Goal: Communication & Community: Answer question/provide support

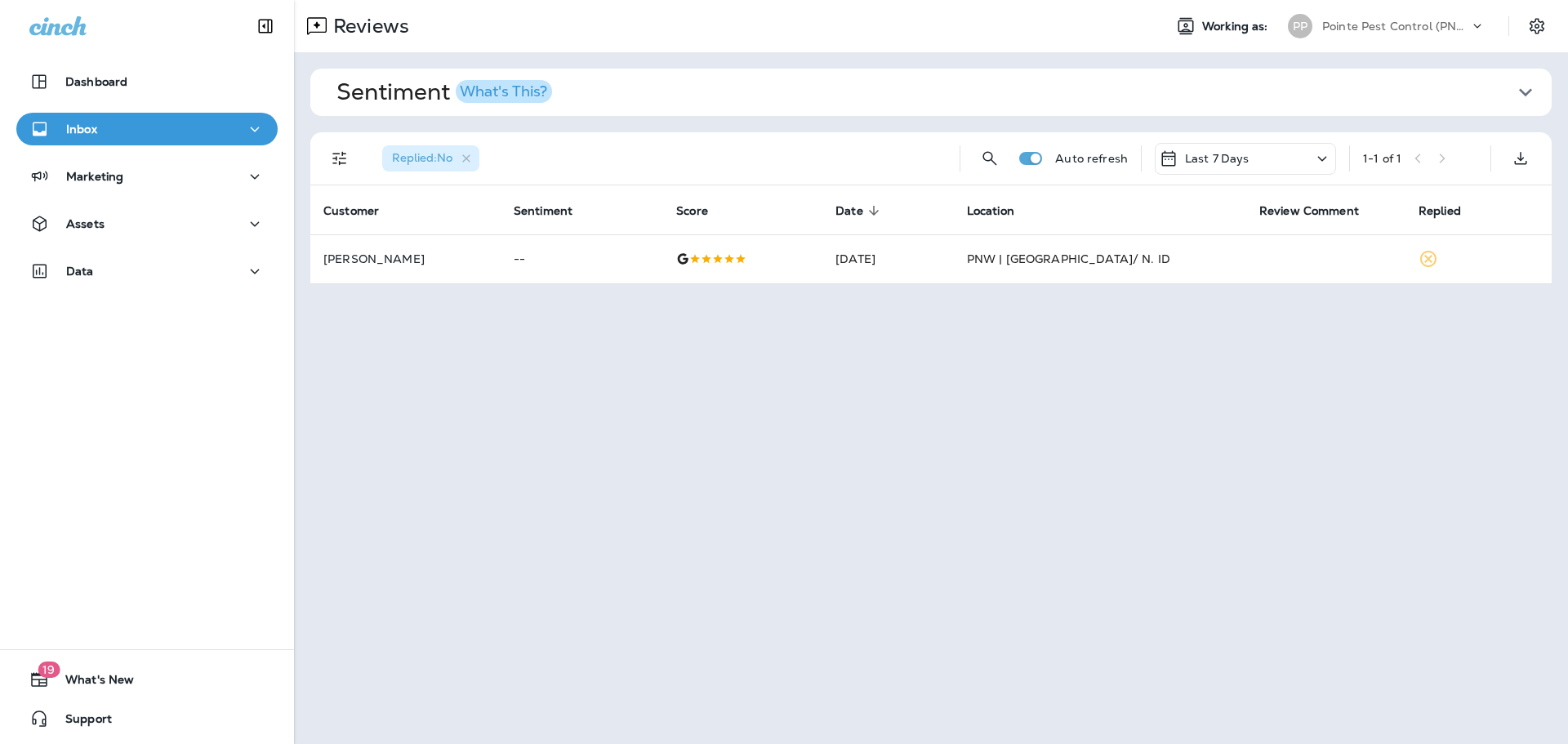
click at [1406, 32] on p "Pointe Pest Control (PNW)" at bounding box center [1396, 26] width 147 height 13
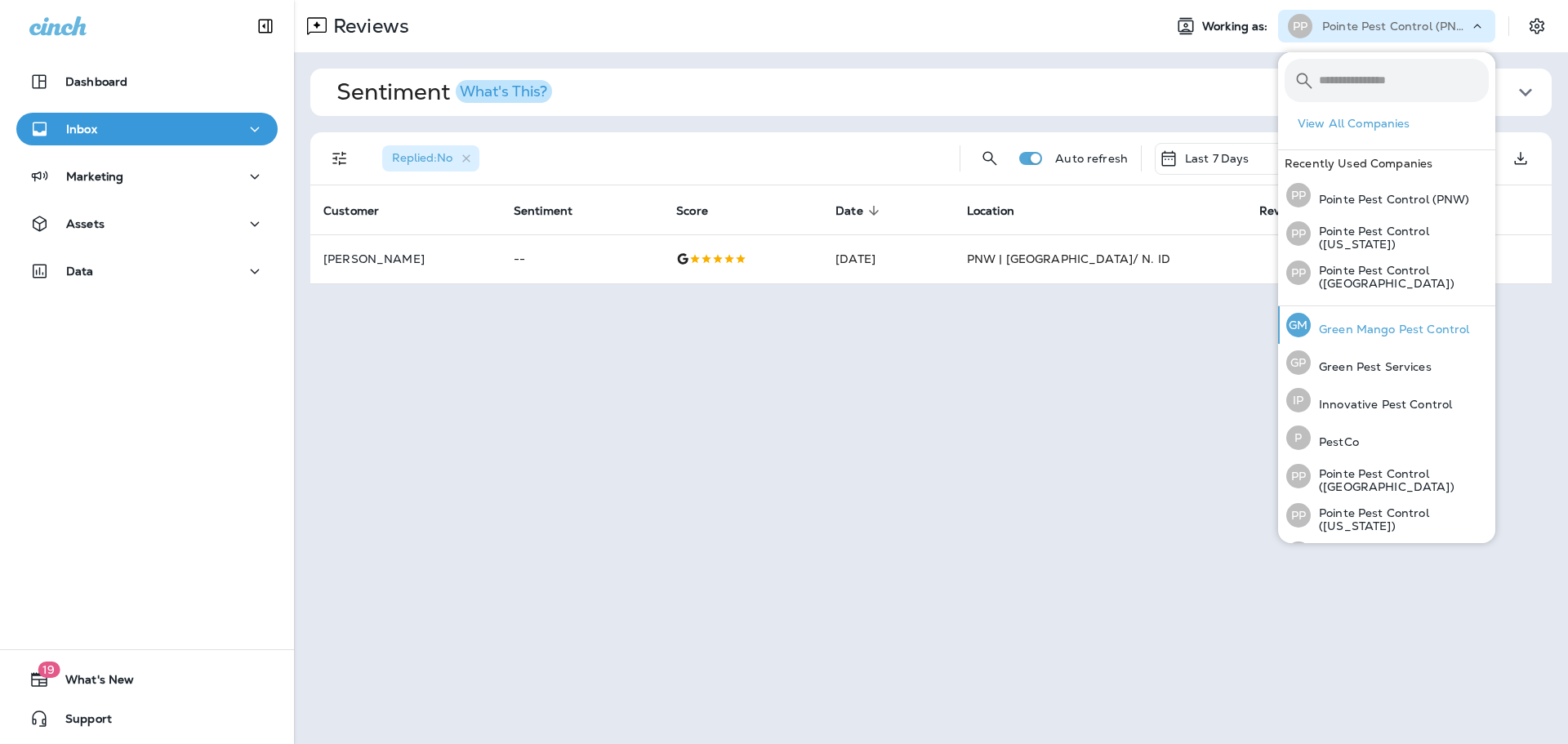
click at [1391, 326] on p "Green Mango Pest Control" at bounding box center [1389, 329] width 158 height 13
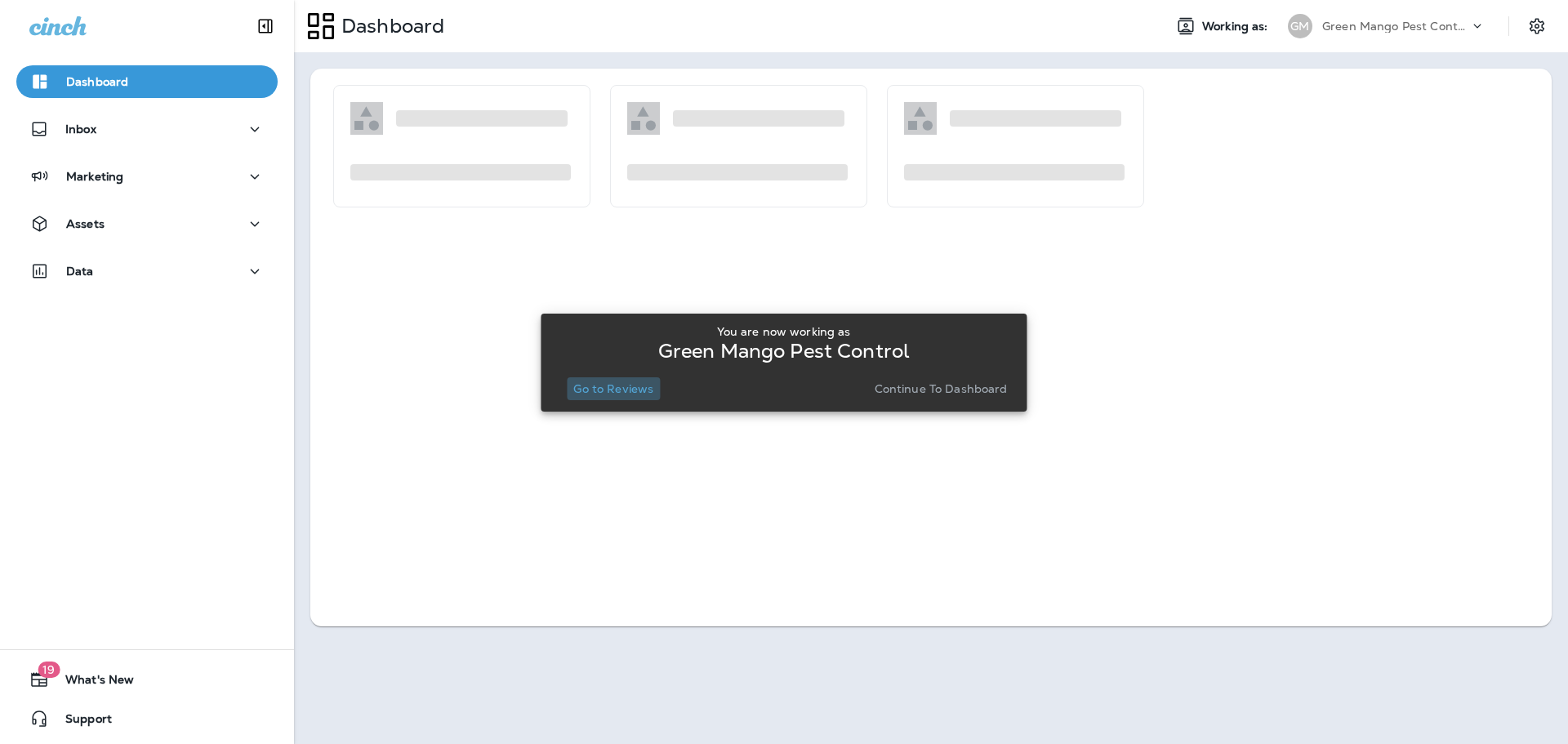
click at [629, 386] on p "Go to Reviews" at bounding box center [614, 388] width 80 height 13
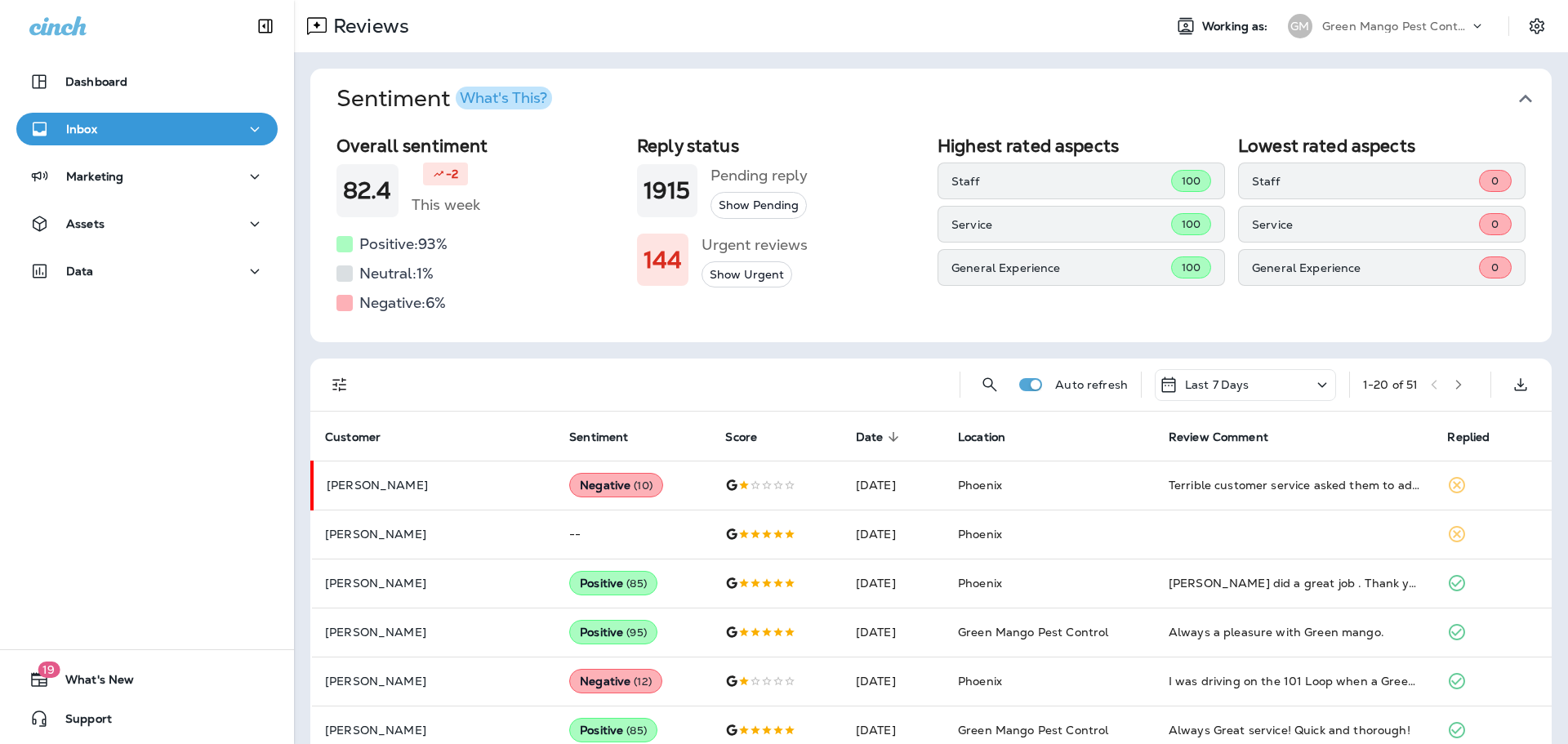
drag, startPoint x: 1544, startPoint y: 110, endPoint x: 1517, endPoint y: 120, distance: 28.8
click at [1543, 110] on button "Sentiment What's This?" at bounding box center [943, 99] width 1242 height 60
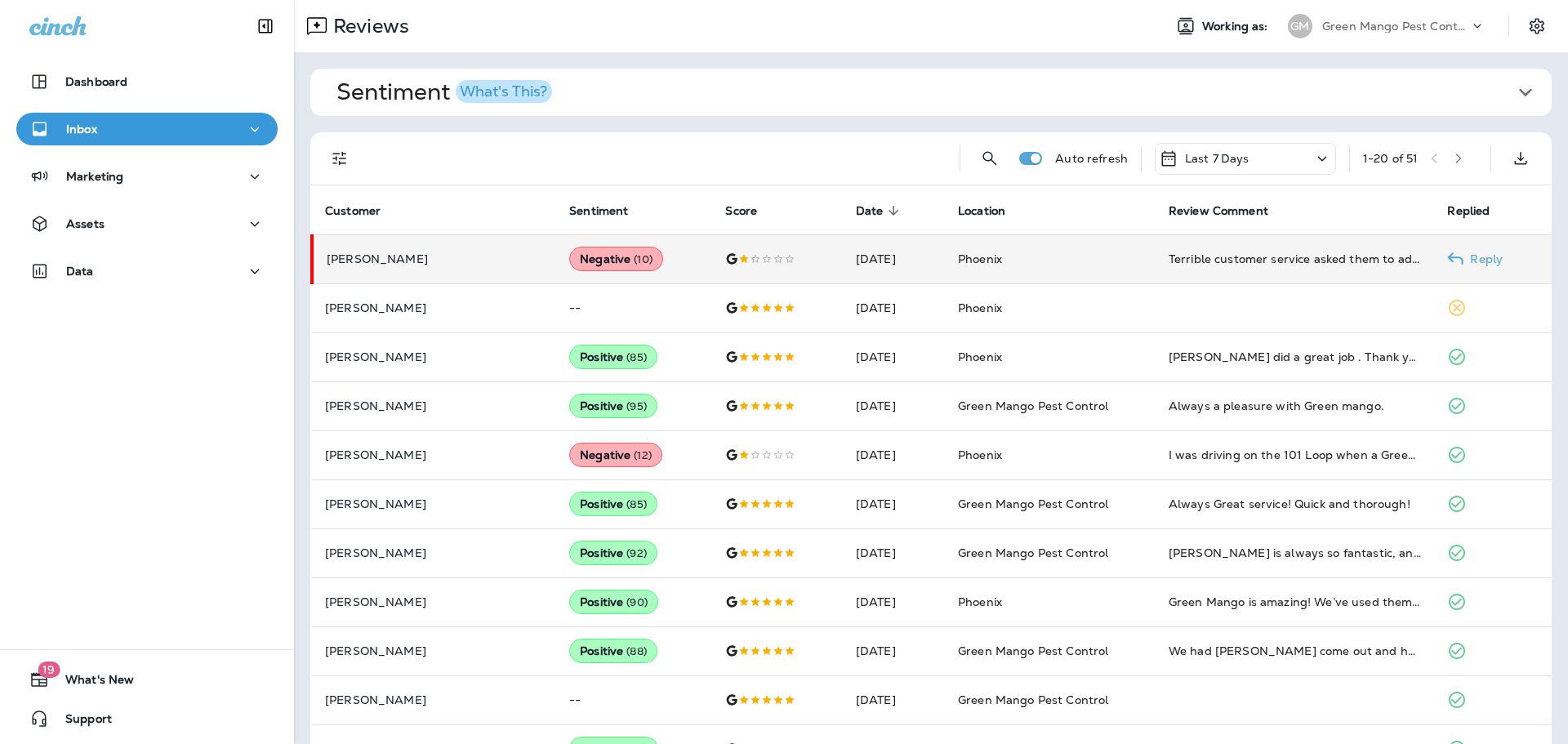
click at [569, 249] on div "Negative ( 10 )" at bounding box center [616, 259] width 94 height 24
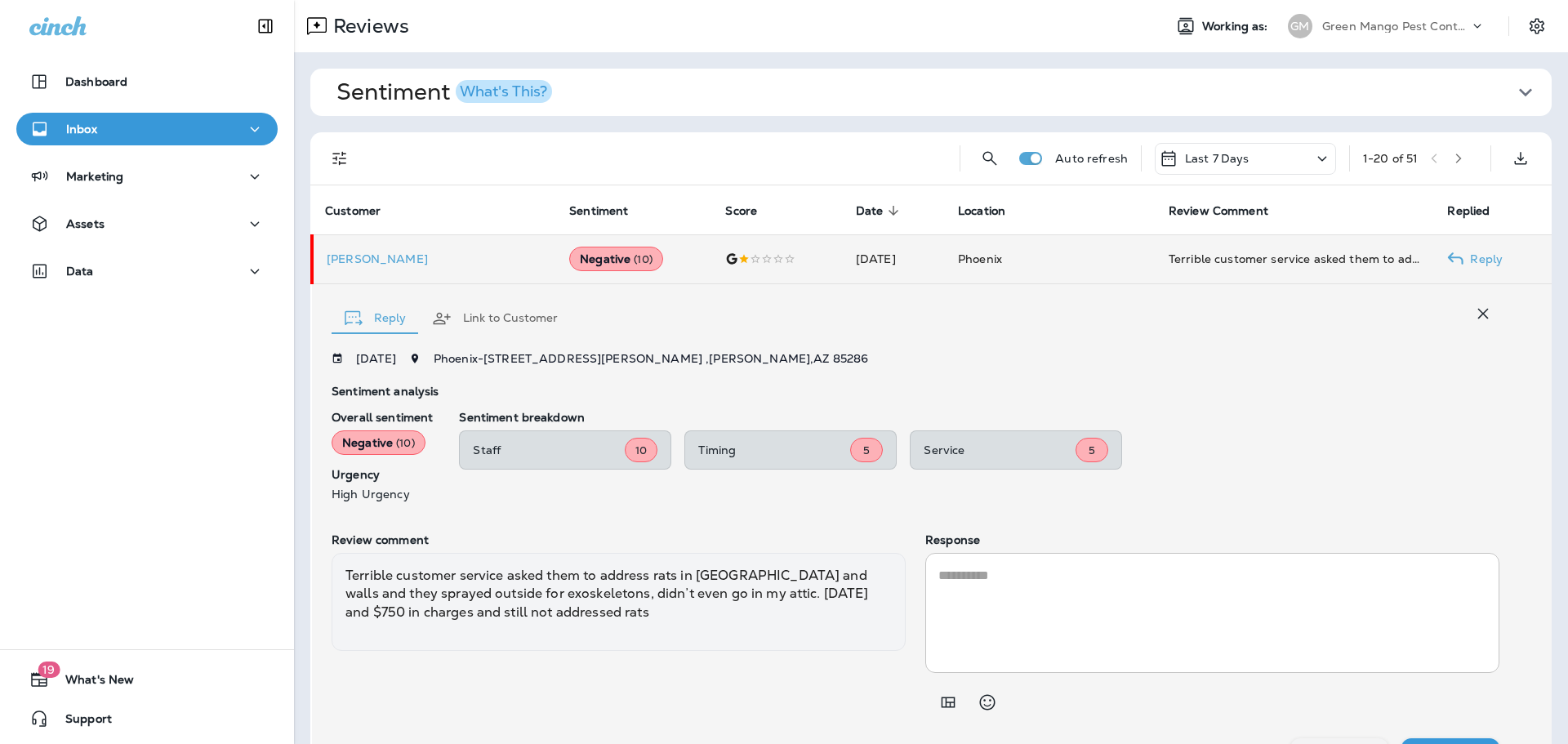
scroll to position [37, 0]
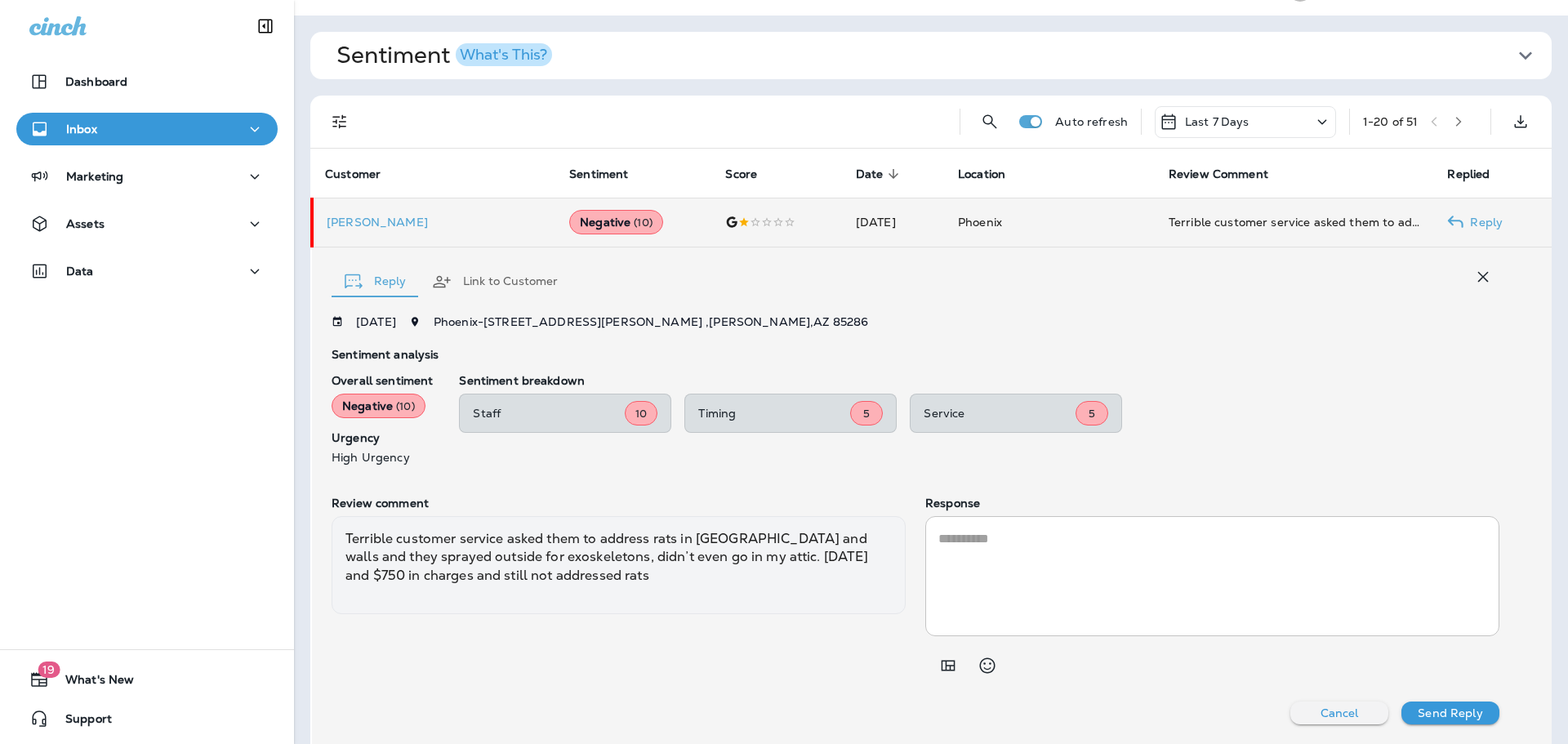
click at [371, 225] on p "[PERSON_NAME]" at bounding box center [434, 222] width 216 height 13
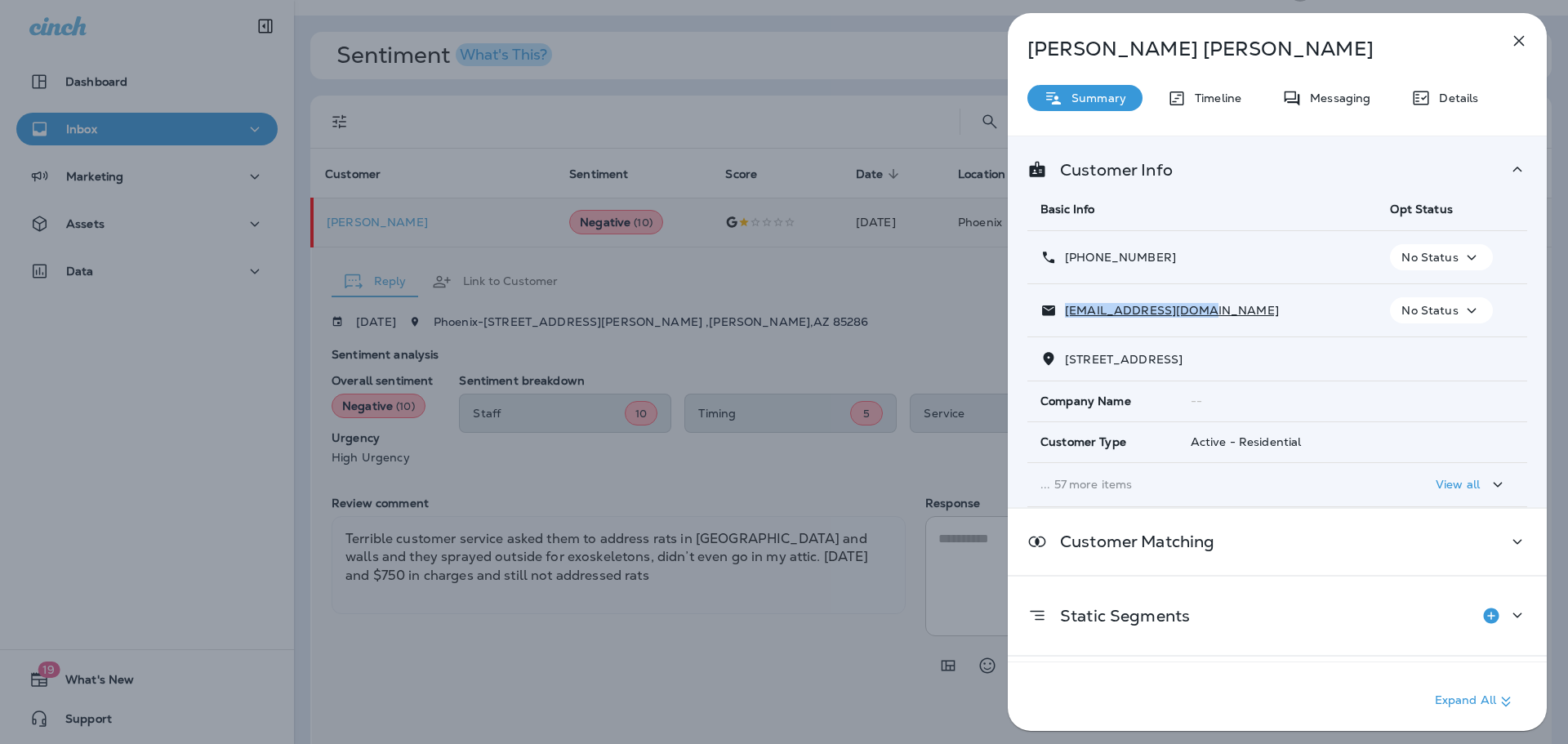
drag, startPoint x: 1206, startPoint y: 314, endPoint x: 1065, endPoint y: 316, distance: 141.0
click at [1065, 316] on div "[EMAIL_ADDRESS][DOMAIN_NAME]" at bounding box center [1202, 310] width 323 height 17
copy p "[EMAIL_ADDRESS][DOMAIN_NAME]"
drag, startPoint x: 1177, startPoint y: 258, endPoint x: 1079, endPoint y: 261, distance: 98.0
click at [1079, 261] on div "[PHONE_NUMBER]" at bounding box center [1202, 257] width 323 height 17
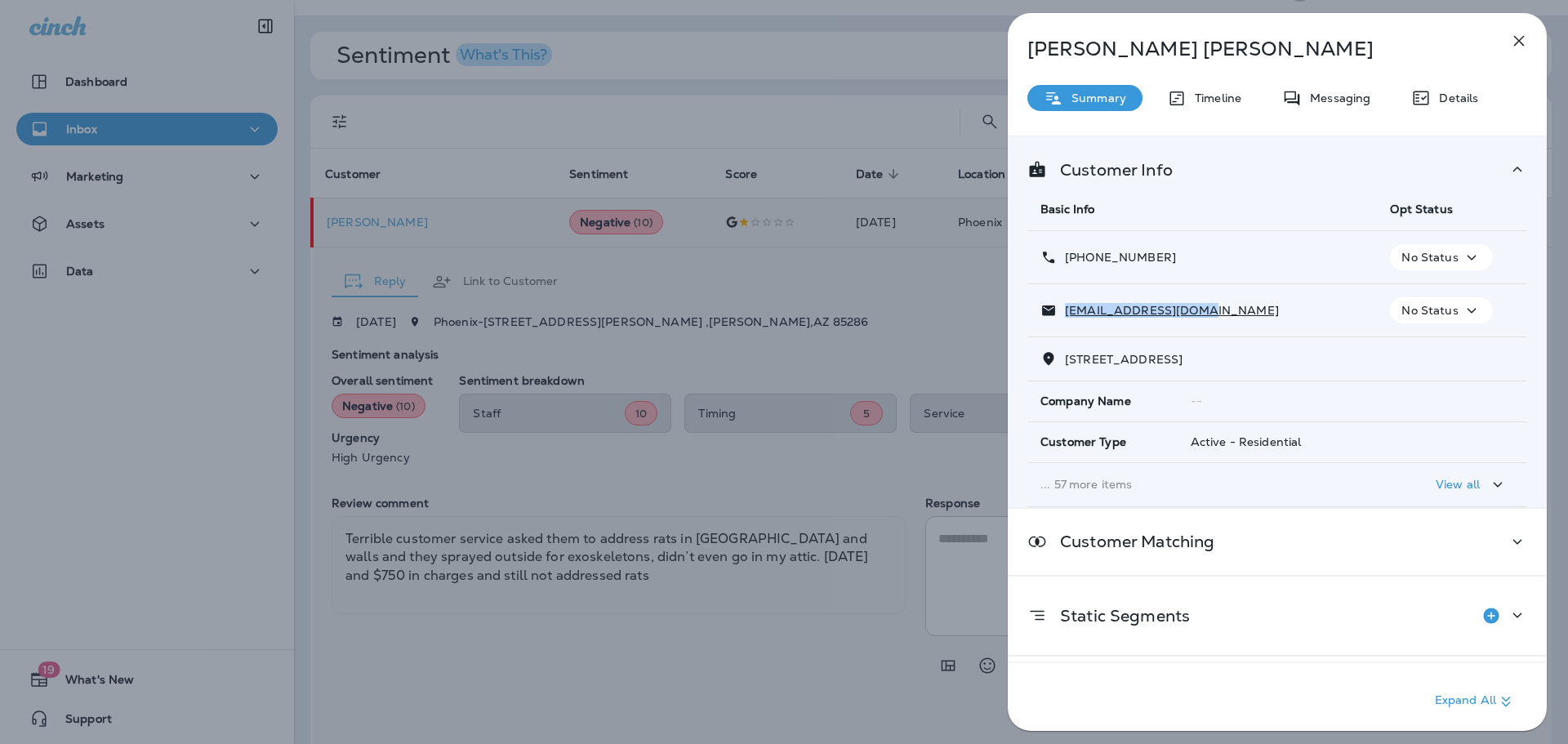
copy p "[PHONE_NUMBER]"
click at [863, 286] on div "[PERSON_NAME] Summary Timeline Messaging Details Customer Info Basic Info Opt S…" at bounding box center [784, 372] width 1568 height 744
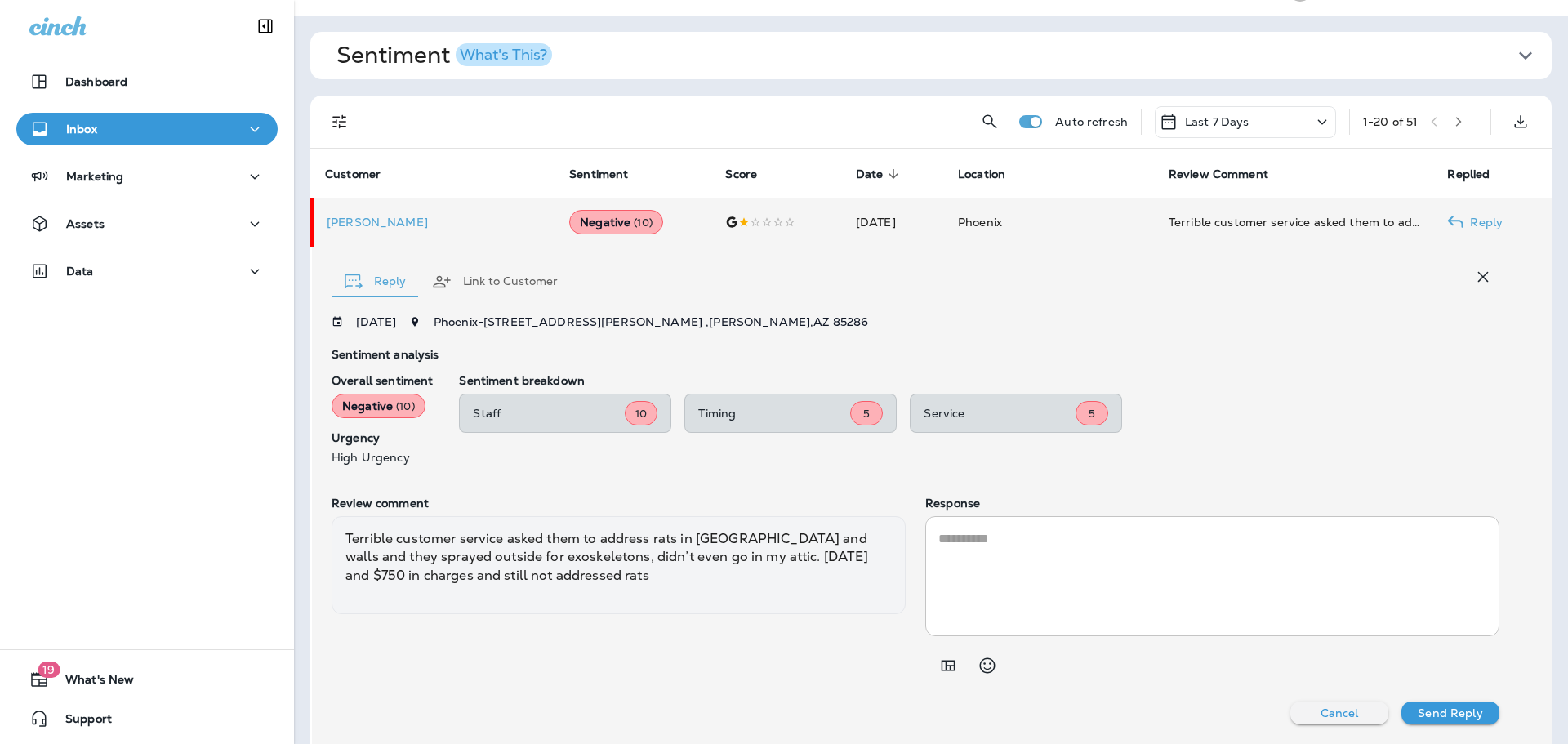
click at [1118, 564] on textarea at bounding box center [1212, 576] width 548 height 94
click at [1473, 281] on icon "button" at bounding box center [1483, 276] width 19 height 19
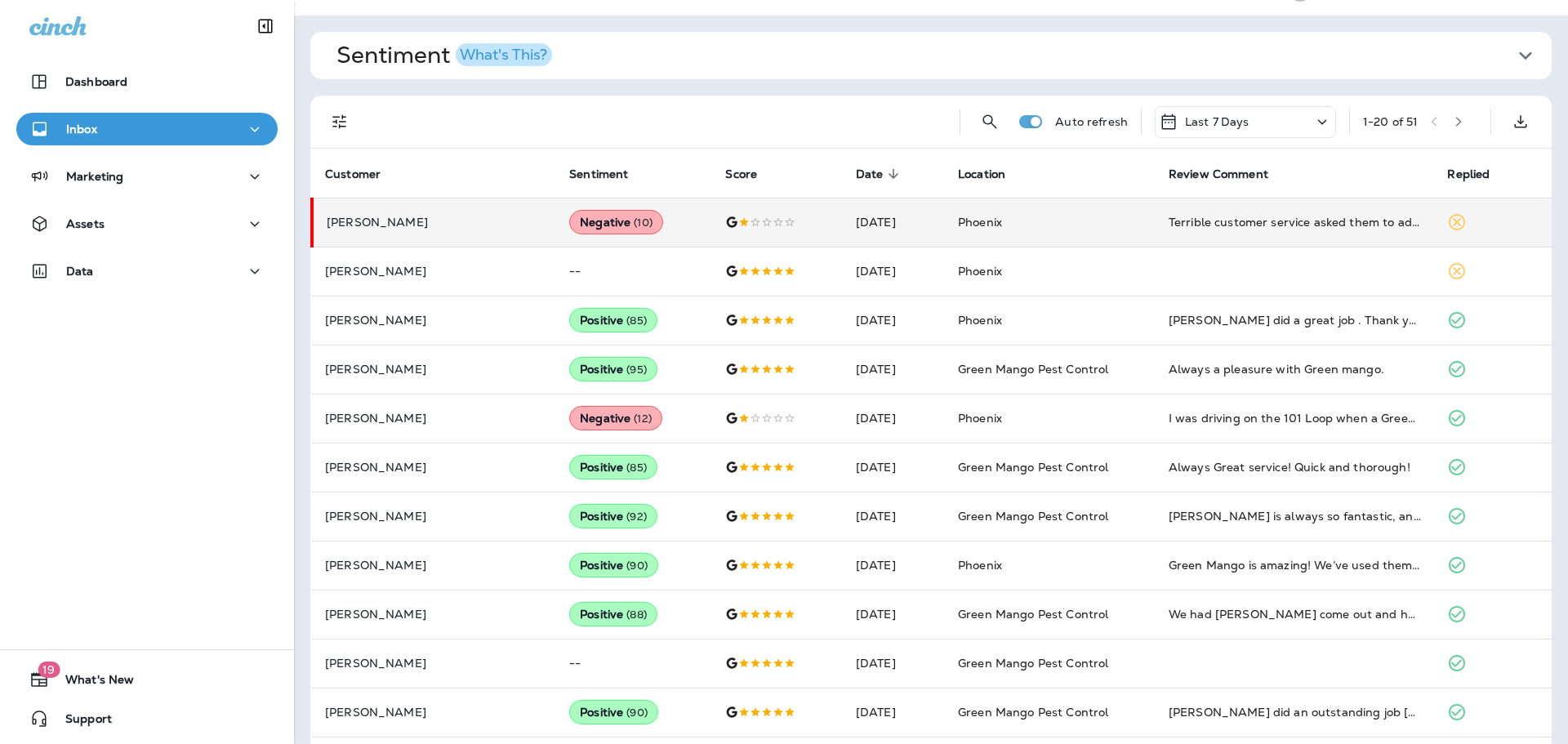
click at [366, 122] on div "Auto refresh Last 7 Days 1 - 20 of 51" at bounding box center [933, 121] width 1221 height 52
click at [340, 121] on icon "Filters" at bounding box center [339, 121] width 19 height 19
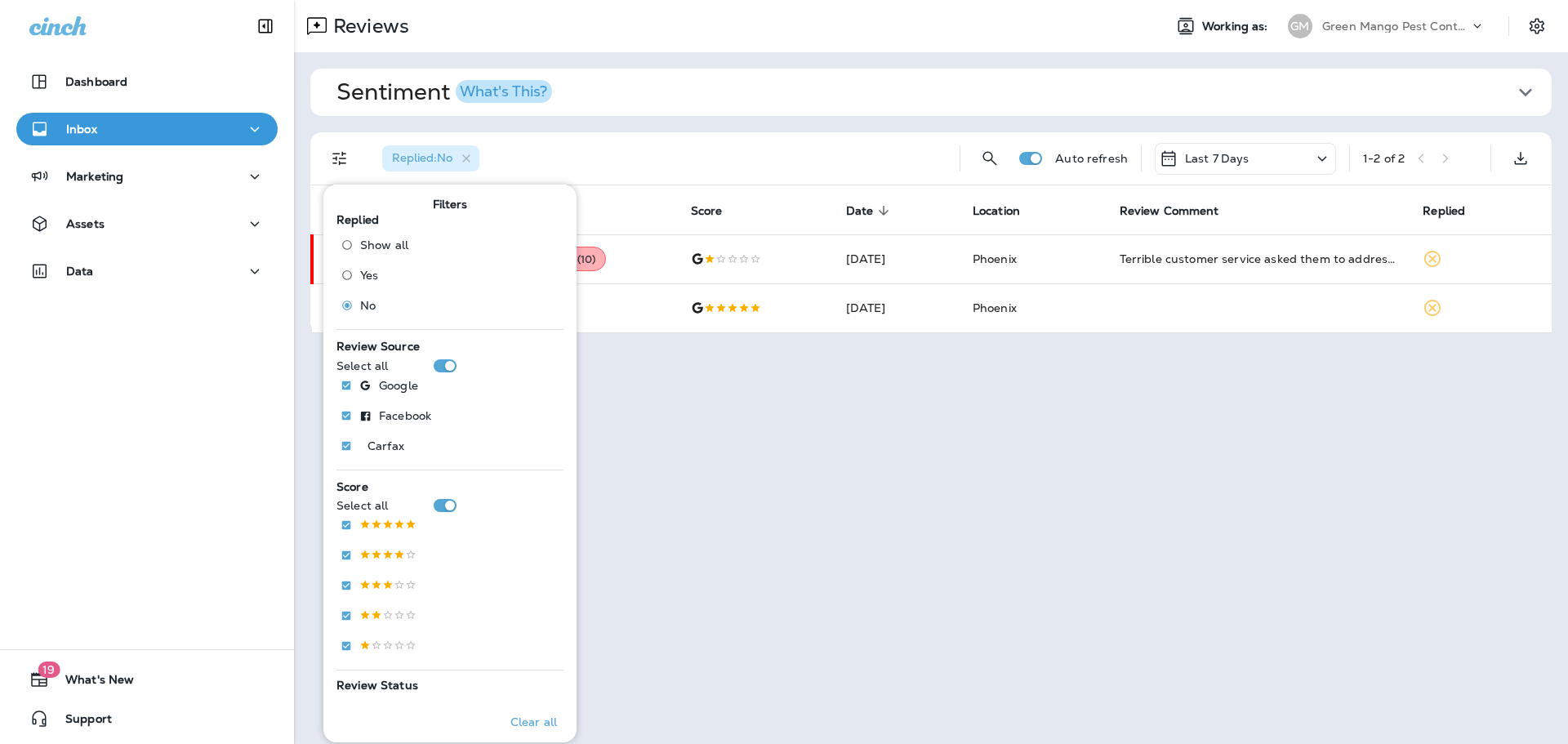
click at [648, 119] on div "Sentiment What's This? Overall sentiment 82.4 -2 This week Positive: 93 % Neutr…" at bounding box center [931, 200] width 1274 height 297
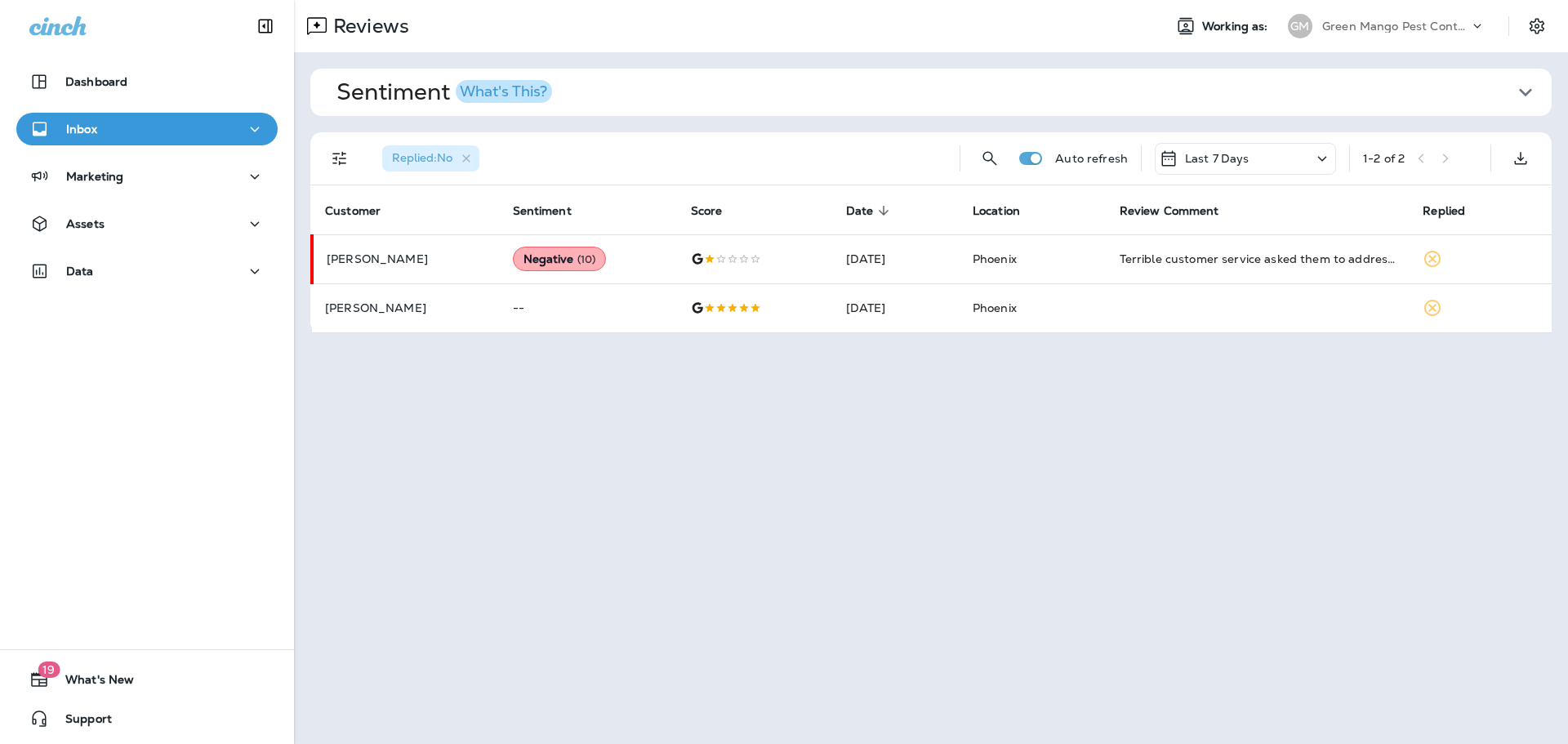
click at [768, 222] on th "Score" at bounding box center [755, 209] width 155 height 49
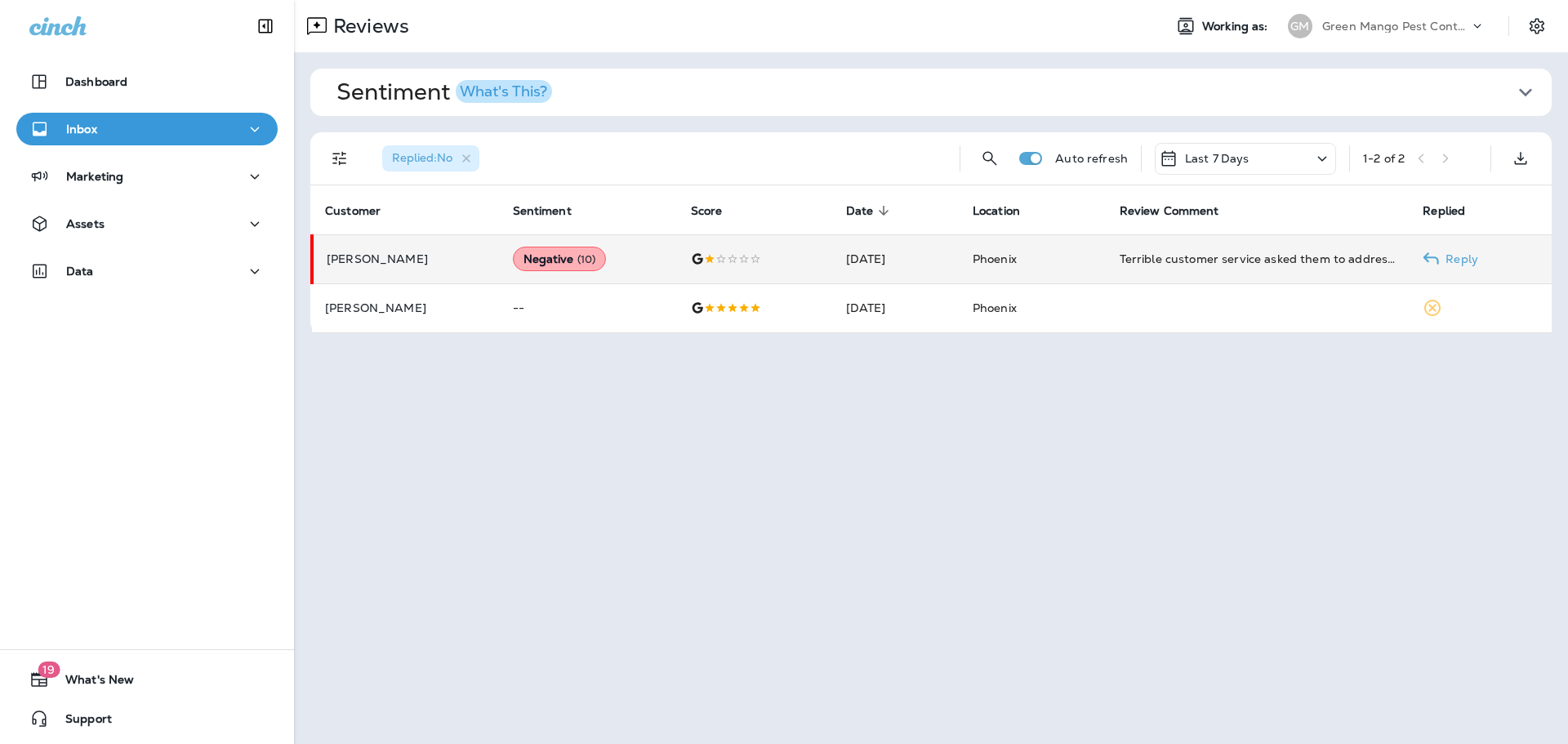
click at [769, 241] on td at bounding box center [755, 259] width 155 height 49
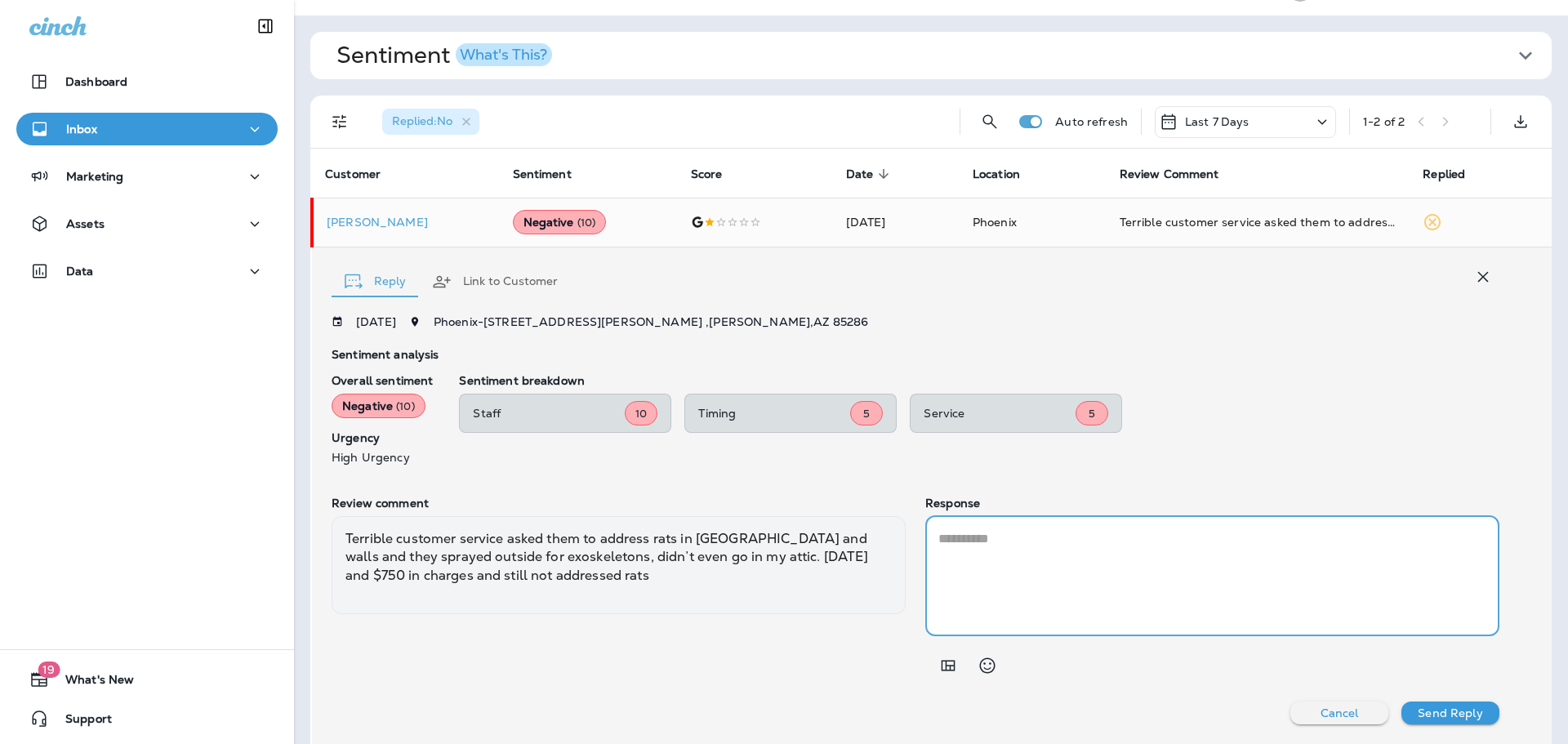
click at [1084, 547] on textarea at bounding box center [1212, 576] width 548 height 94
click at [1087, 594] on textarea at bounding box center [1212, 576] width 548 height 94
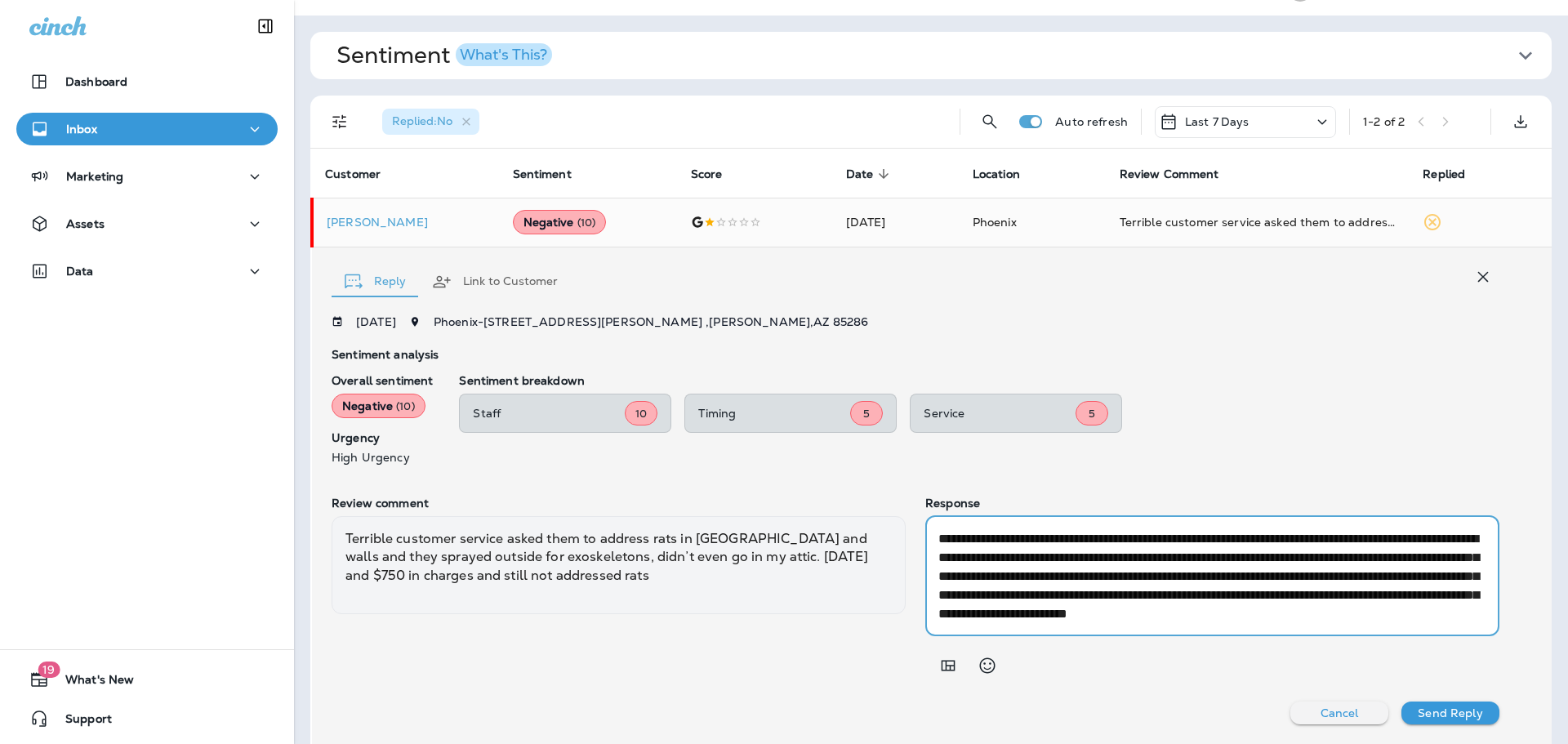
scroll to position [0, 0]
type textarea "**********"
click at [1147, 580] on textarea "**********" at bounding box center [1210, 576] width 542 height 94
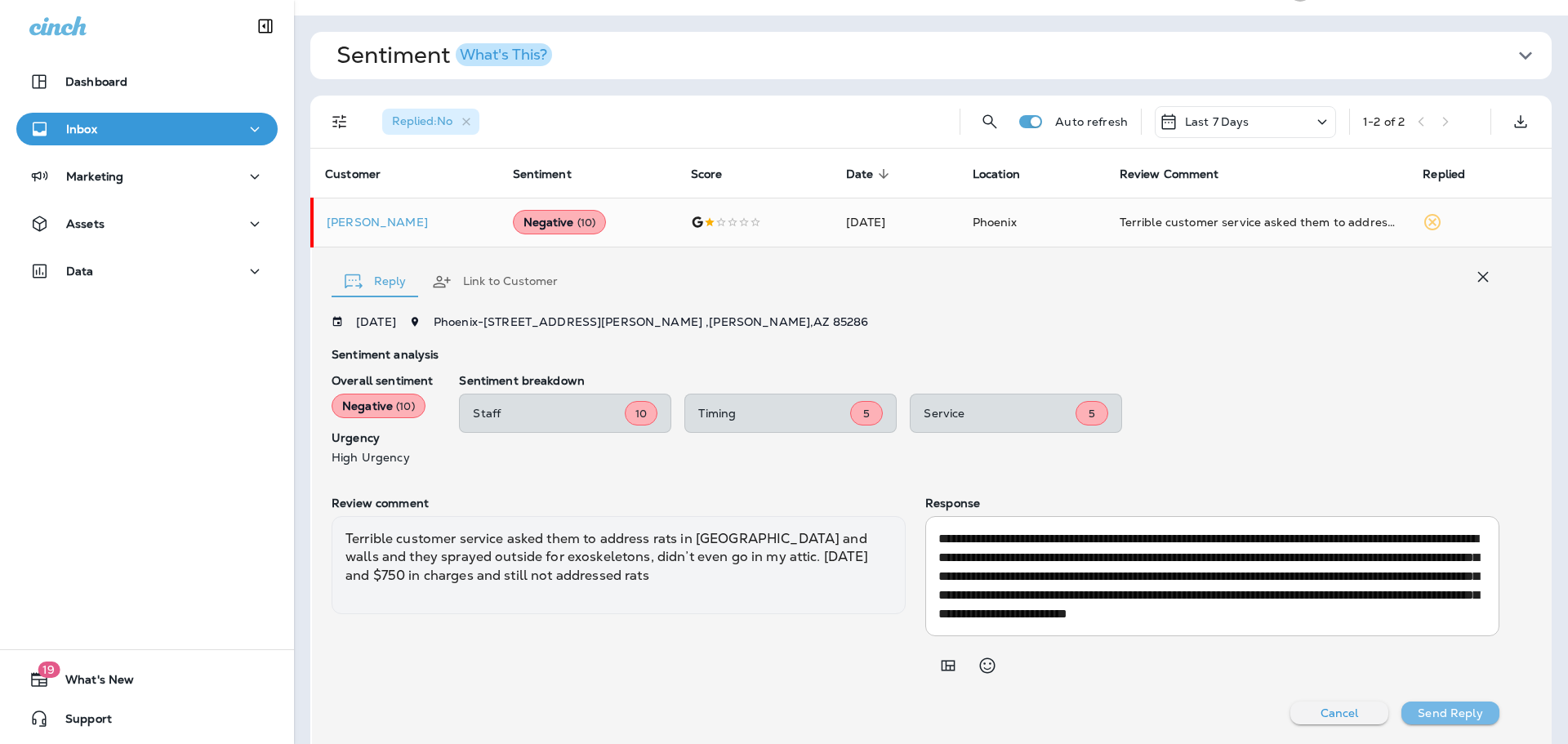
click at [1432, 709] on p "Send Reply" at bounding box center [1449, 713] width 64 height 13
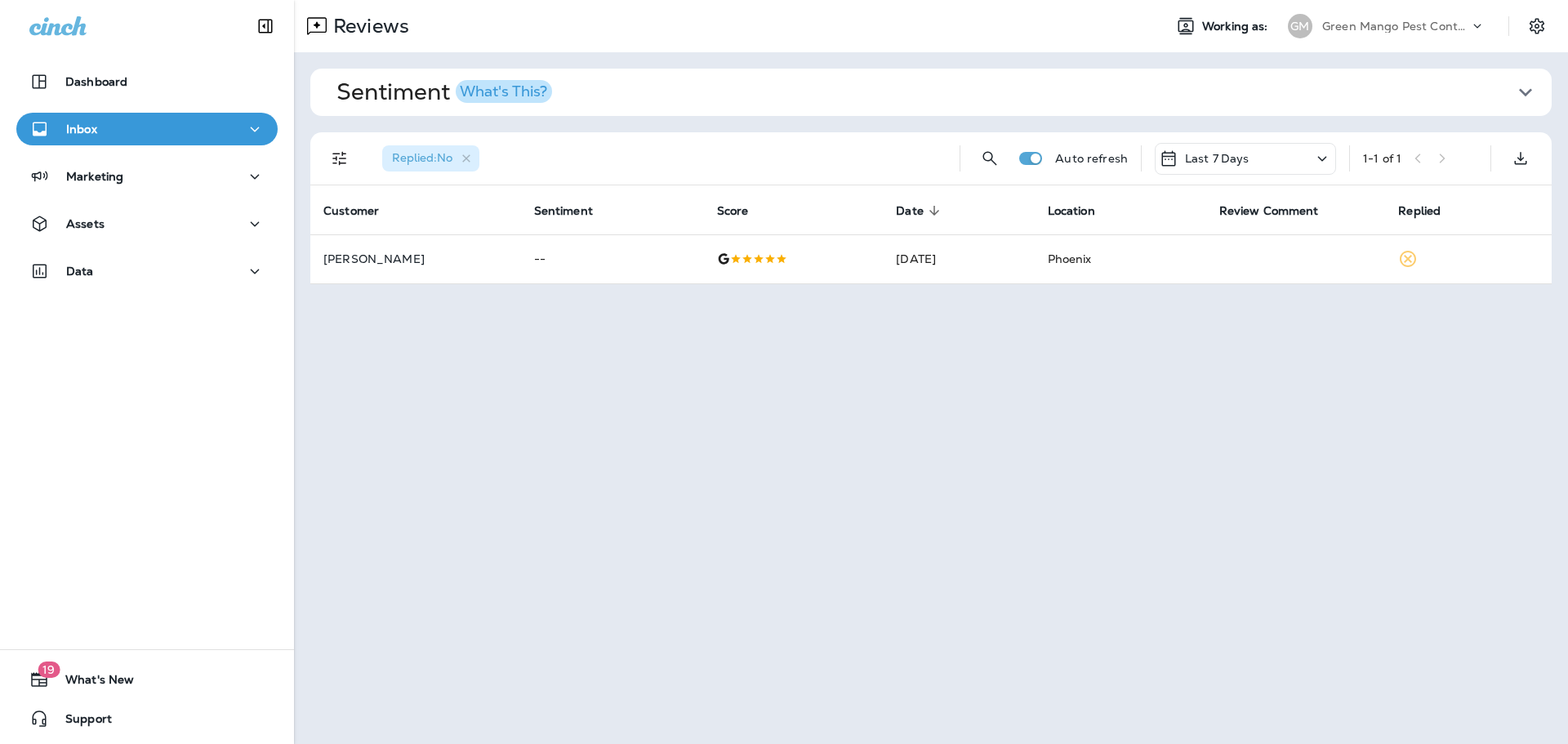
click at [1442, 28] on p "Green Mango Pest Control" at bounding box center [1396, 26] width 147 height 13
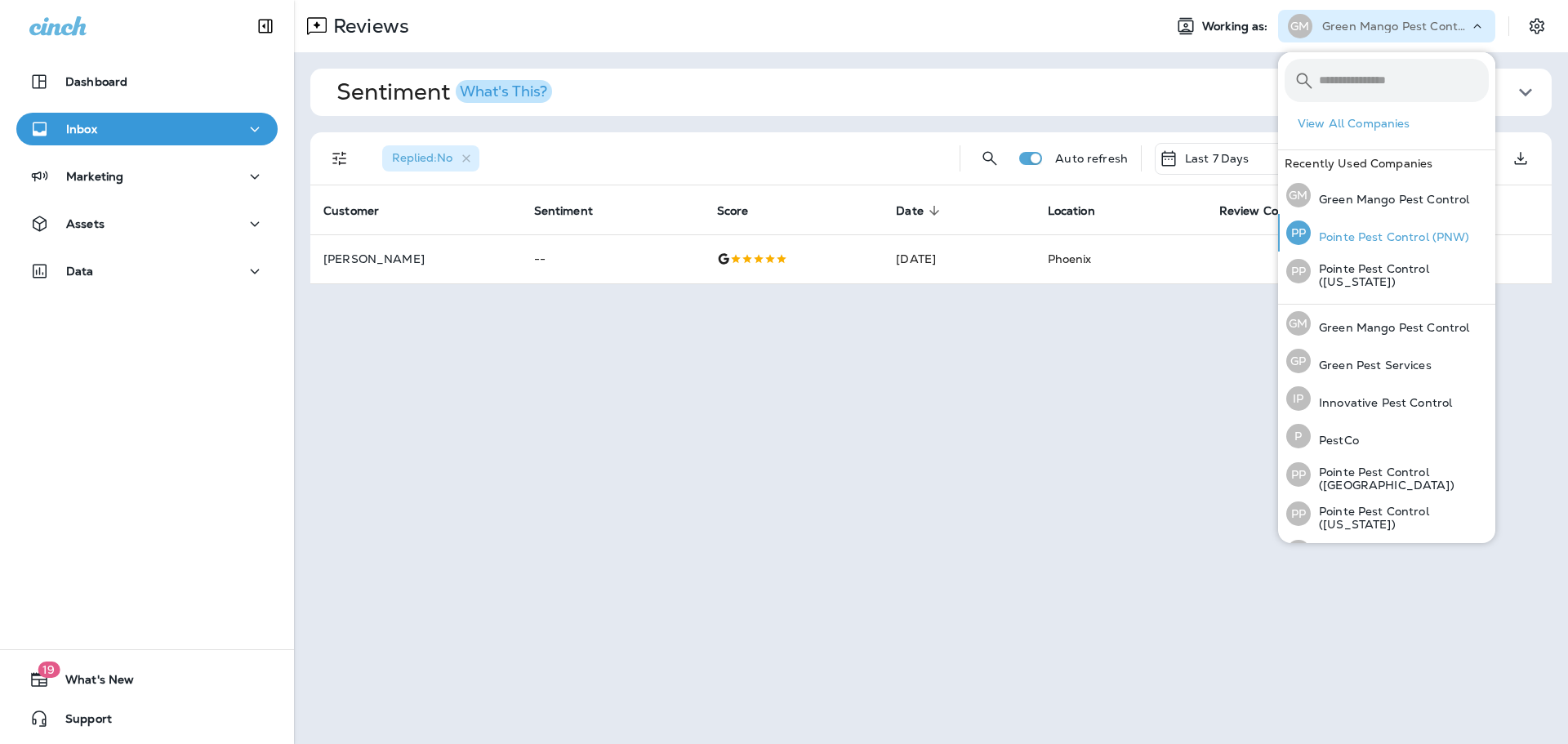
click at [1414, 235] on p "Pointe Pest Control (PNW)" at bounding box center [1390, 237] width 159 height 13
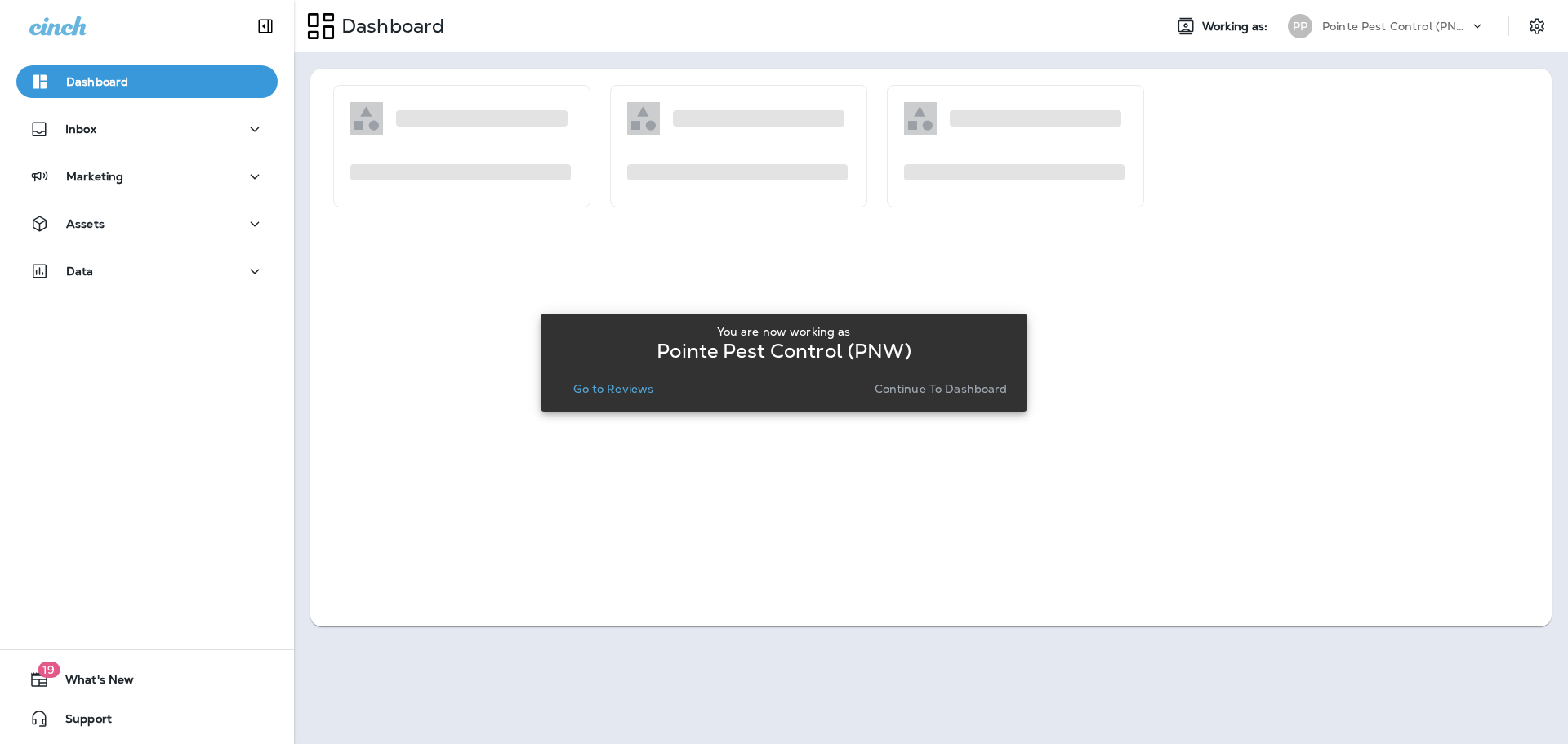
click at [652, 392] on p "Go to Reviews" at bounding box center [614, 388] width 80 height 13
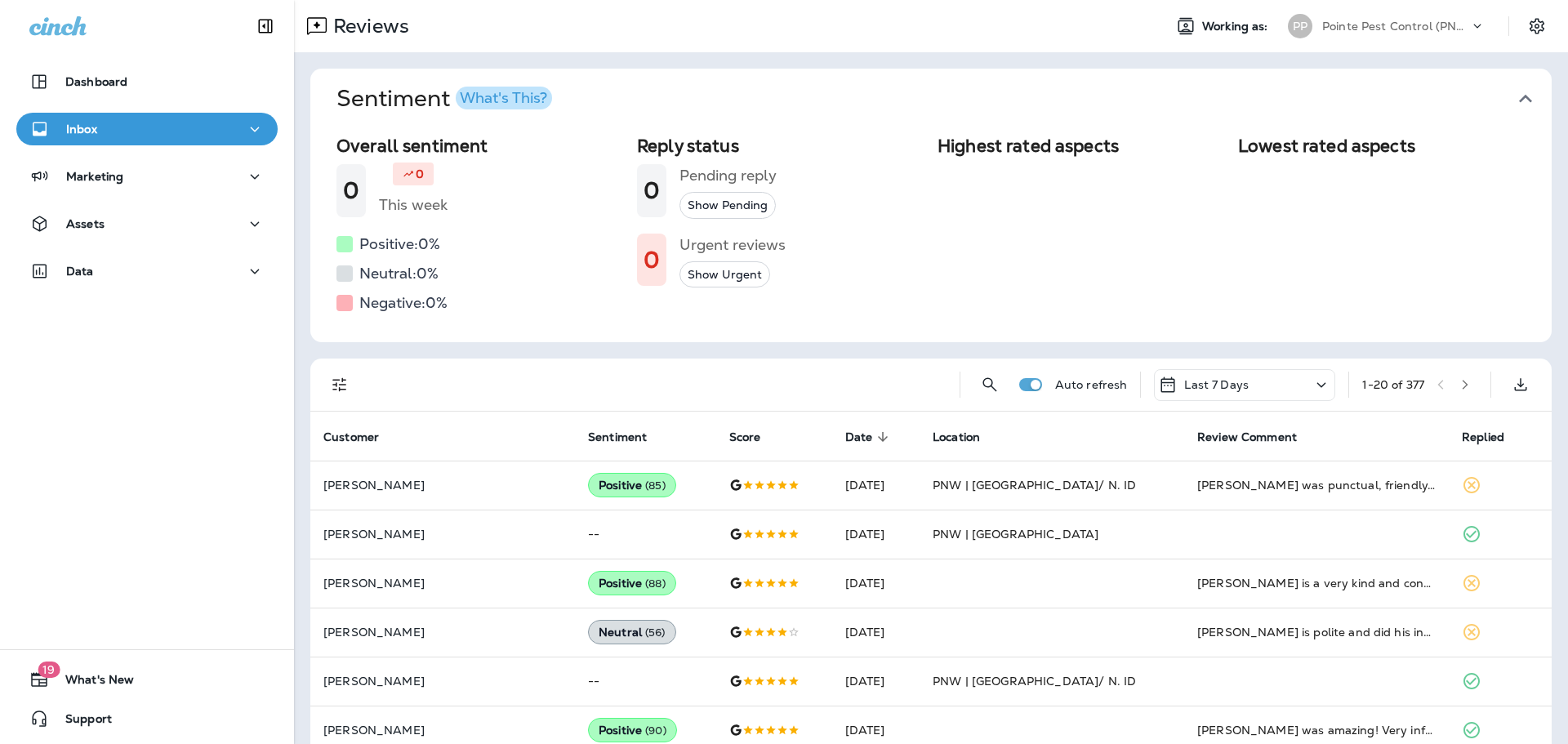
click at [1525, 92] on icon "button" at bounding box center [1524, 98] width 26 height 26
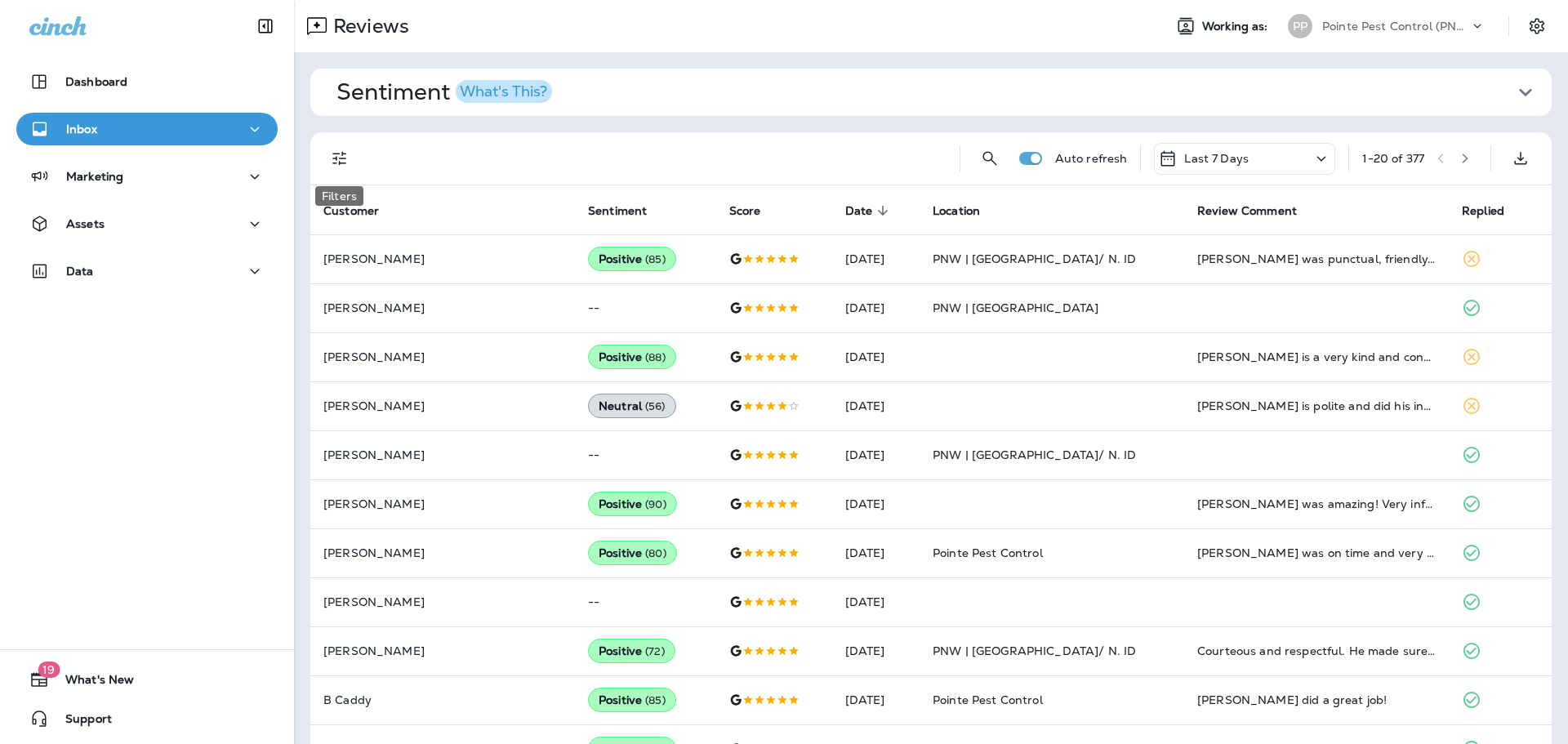
click at [328, 159] on button "Filters" at bounding box center [339, 158] width 33 height 33
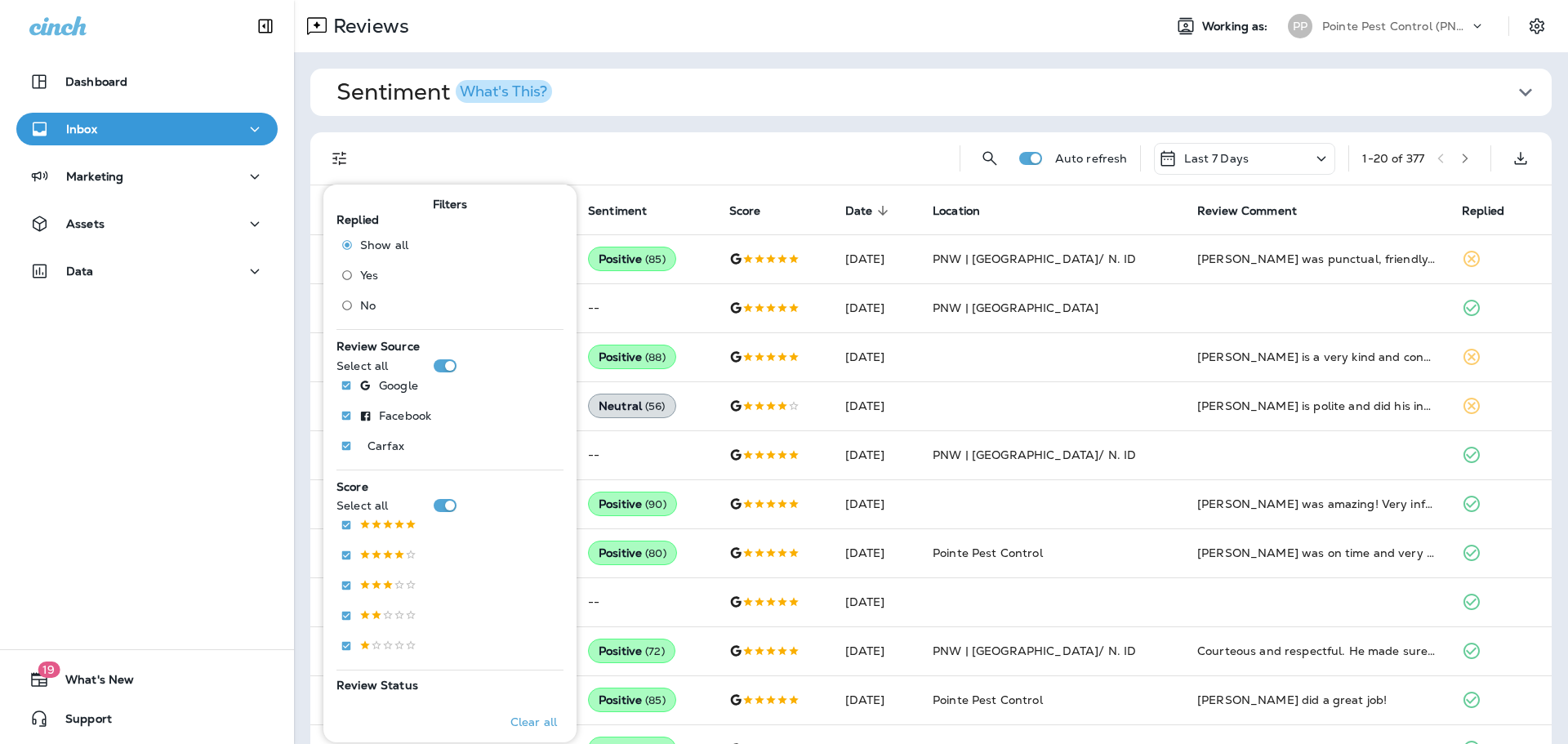
click at [360, 320] on div "Show all Yes No" at bounding box center [383, 277] width 79 height 90
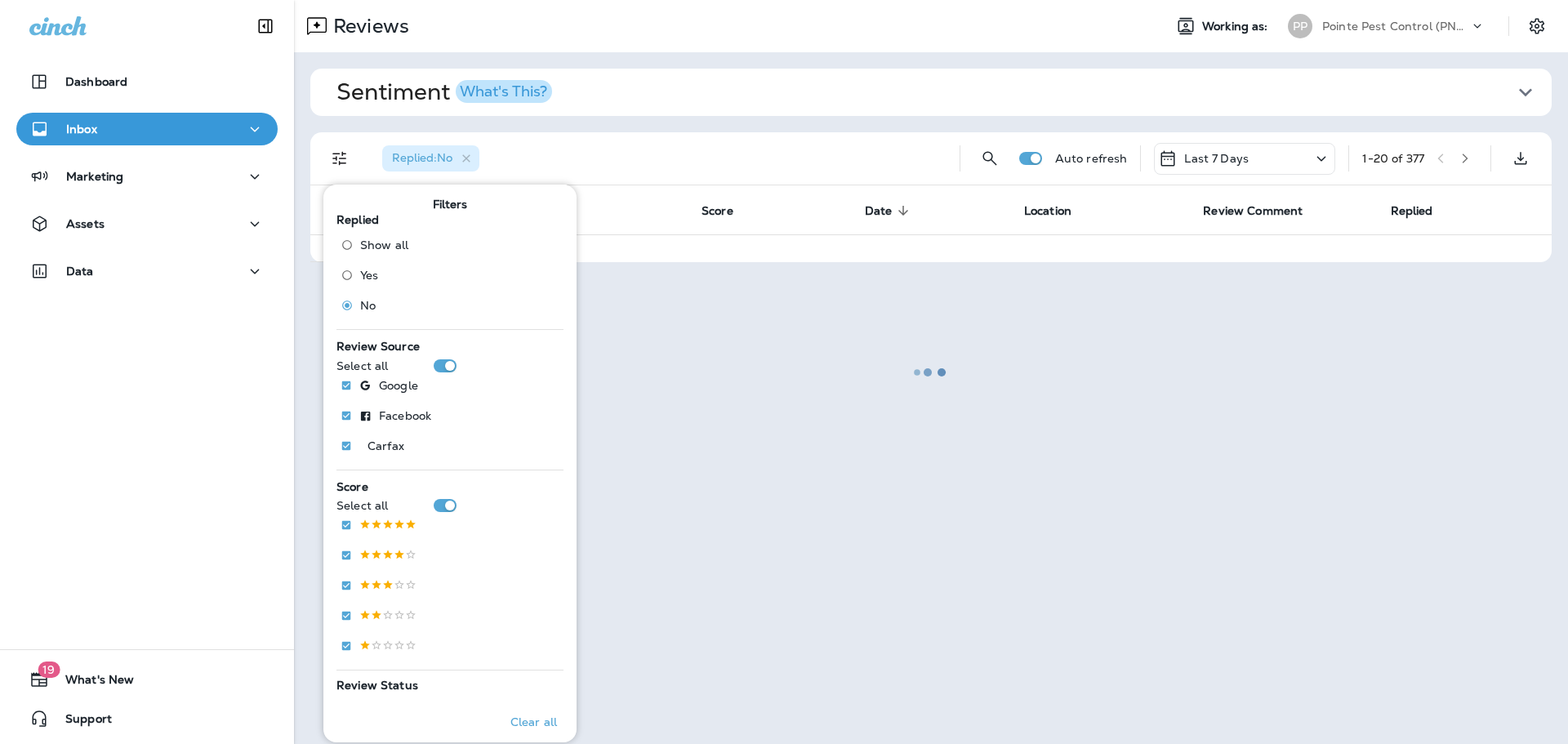
click at [730, 146] on div "Replied : No" at bounding box center [658, 158] width 578 height 52
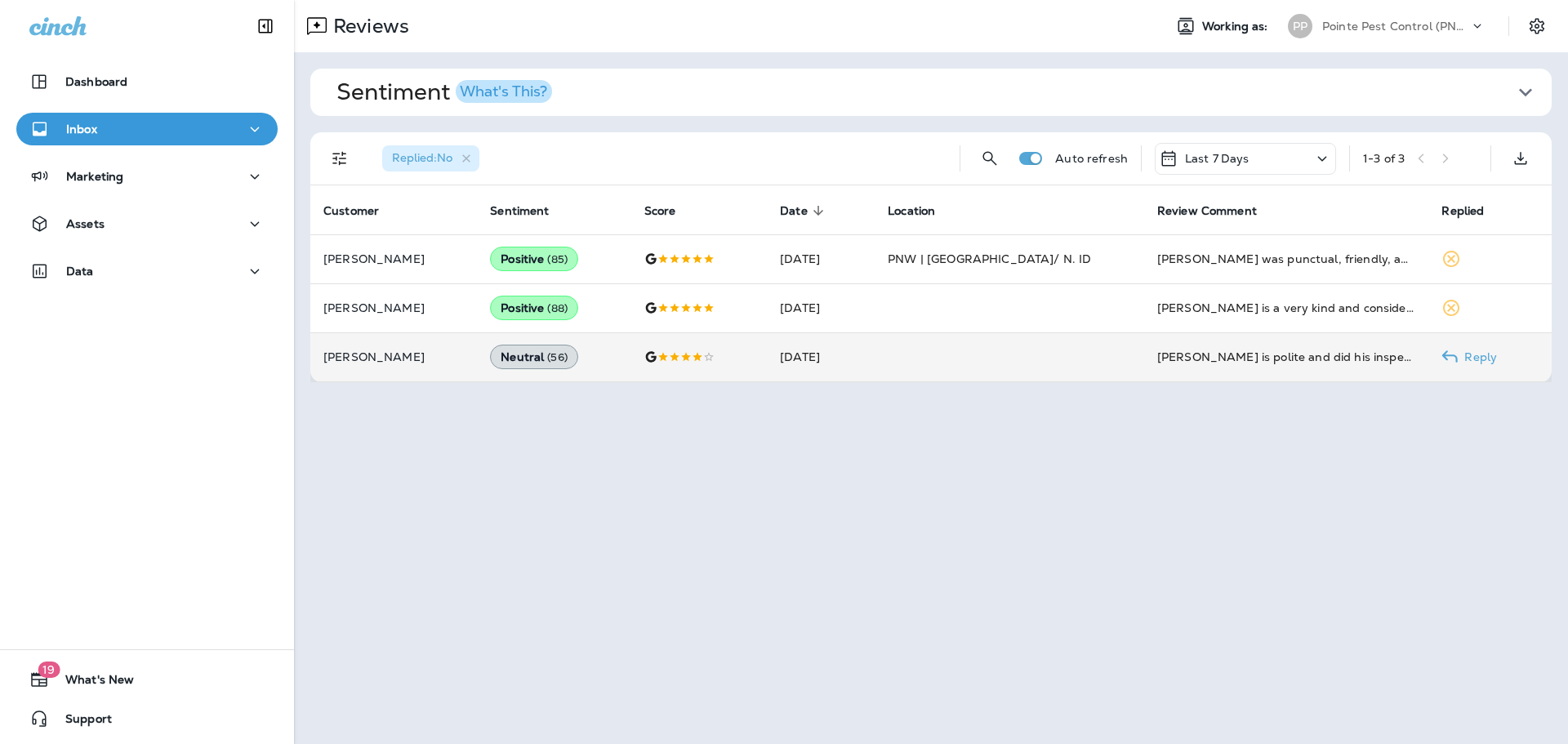
click at [997, 368] on td at bounding box center [1010, 357] width 270 height 49
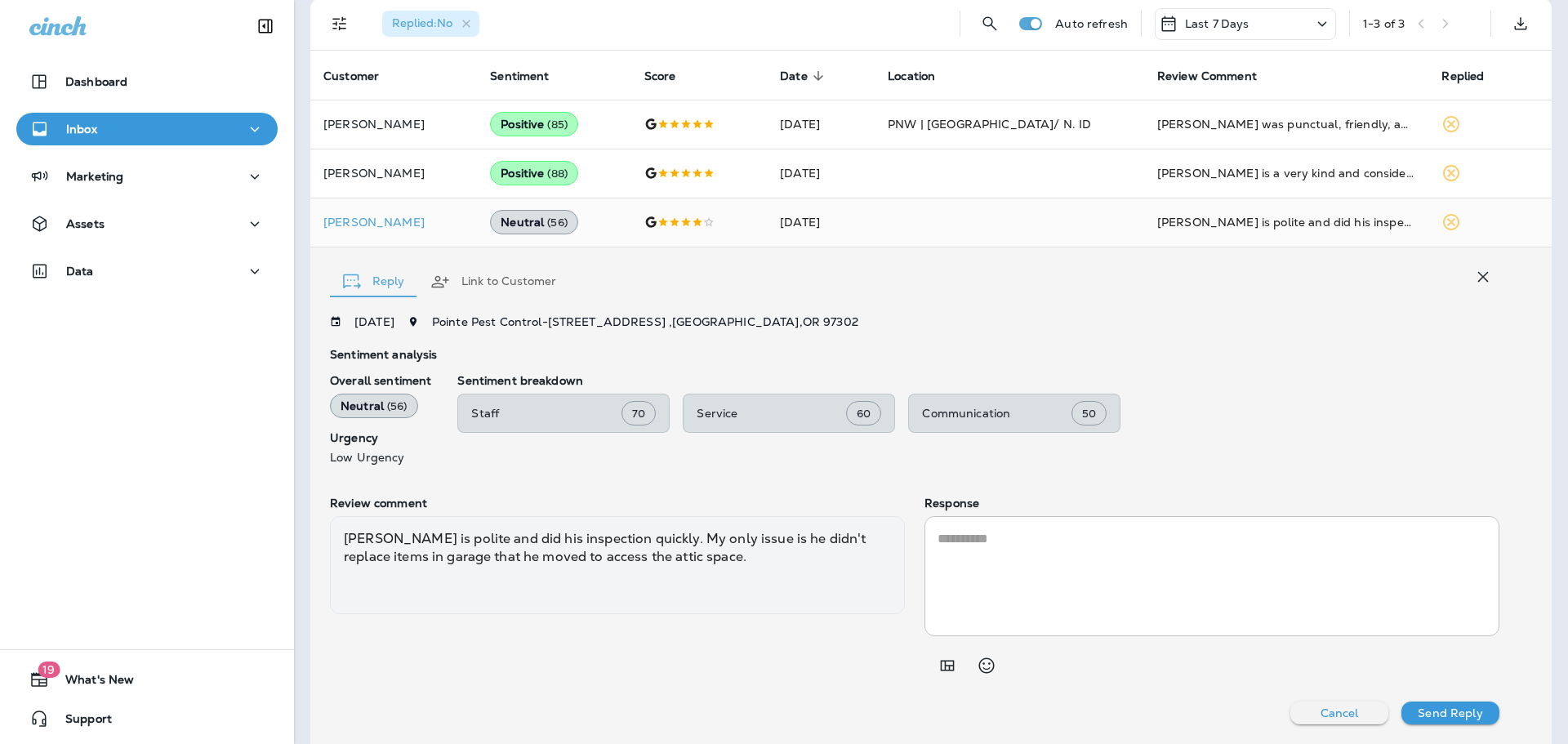
scroll to position [134, 0]
click at [1025, 568] on textarea at bounding box center [1211, 575] width 548 height 94
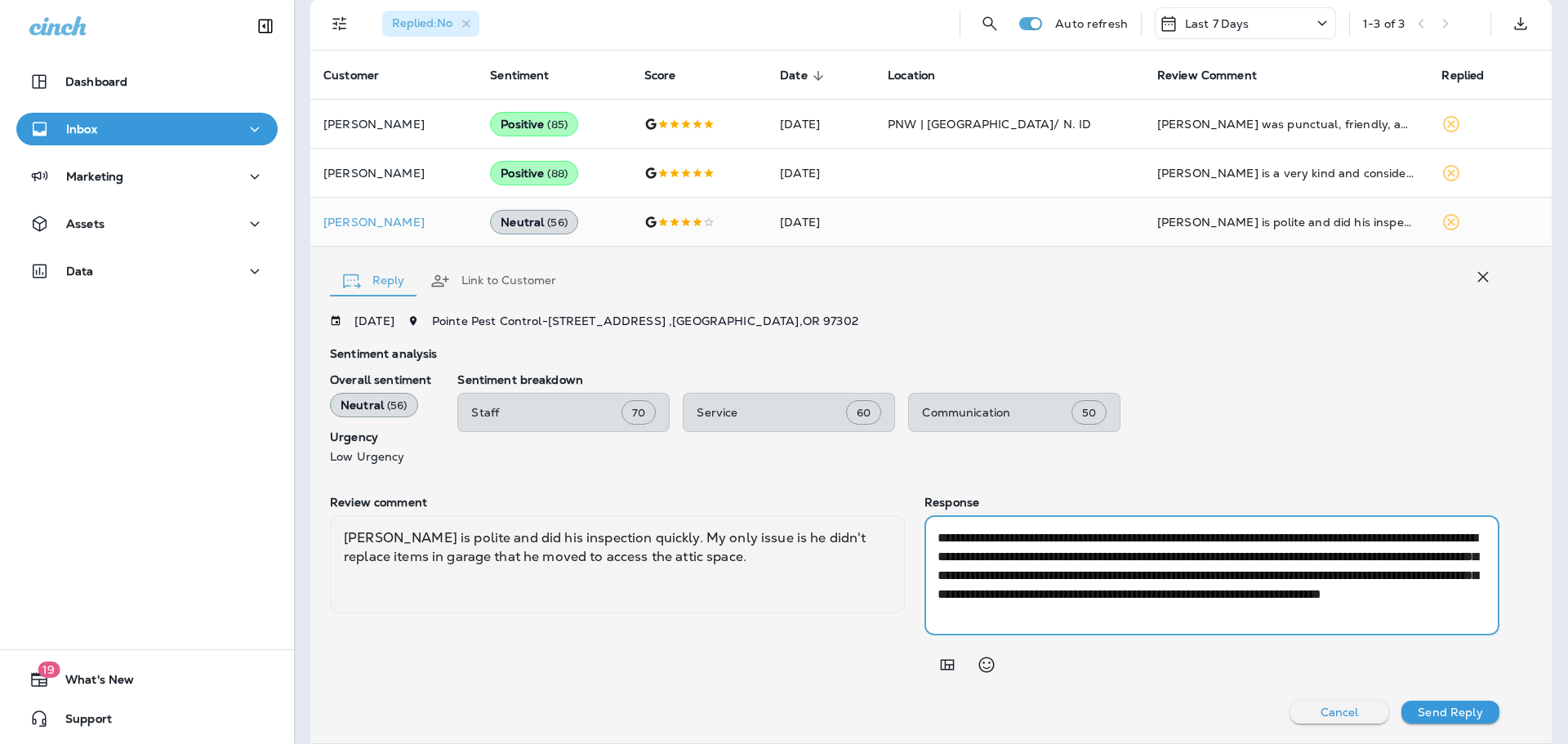
click at [1283, 593] on textarea "**********" at bounding box center [1209, 575] width 543 height 94
type textarea "**********"
click at [1437, 712] on p "Send Reply" at bounding box center [1449, 712] width 64 height 13
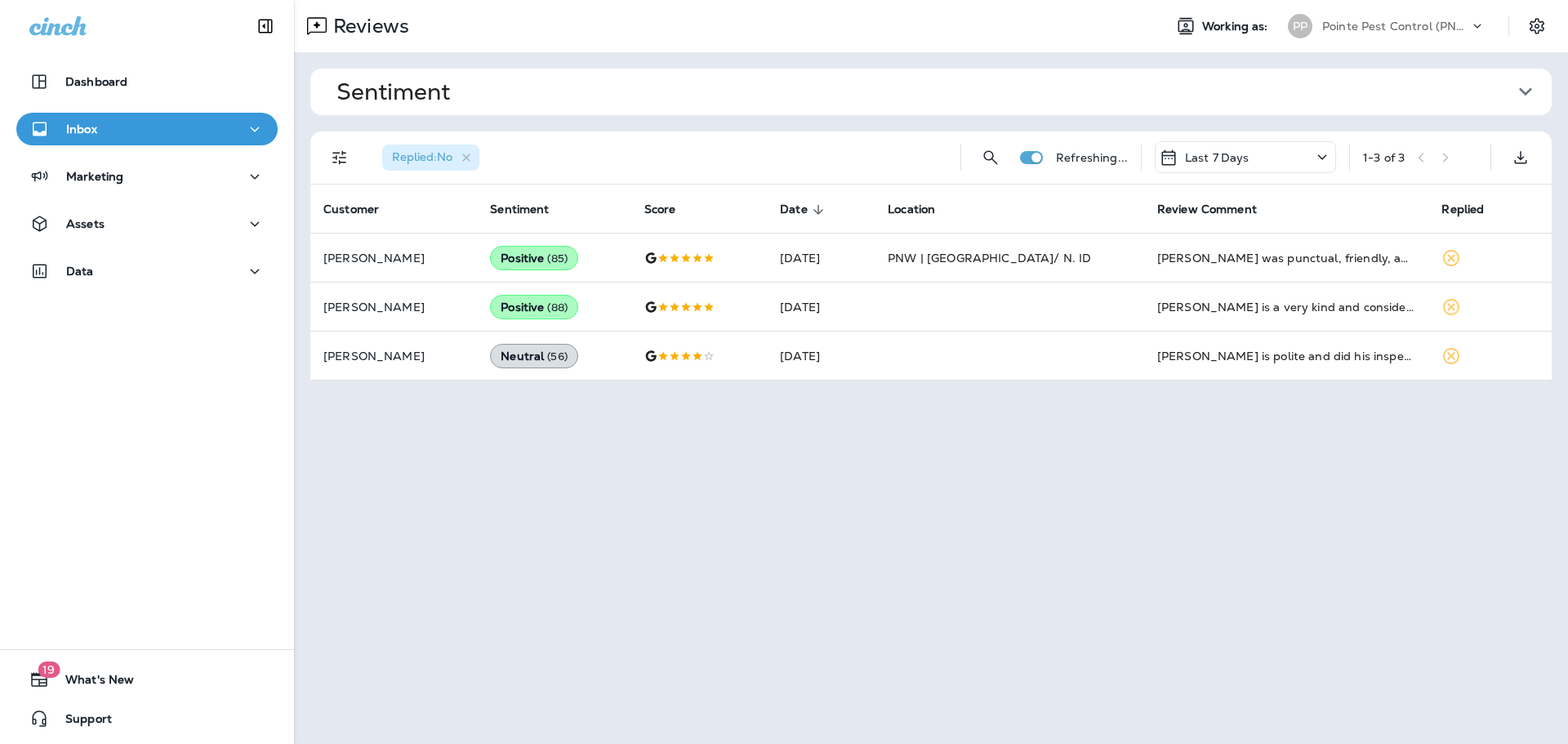
scroll to position [0, 0]
